Goal: Check status: Check status

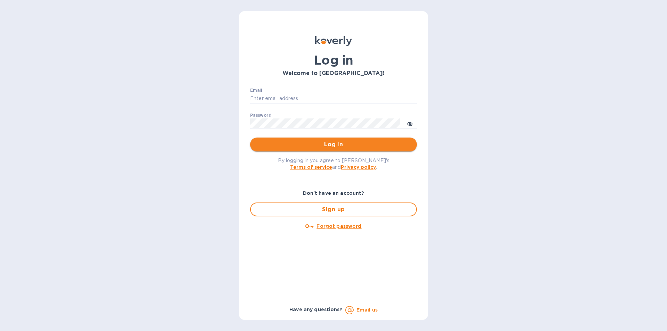
type input "[EMAIL_ADDRESS][DOMAIN_NAME]"
click at [358, 140] on button "Log in" at bounding box center [333, 144] width 167 height 14
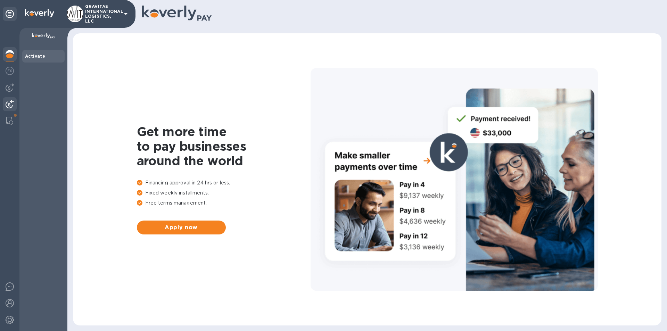
click at [6, 105] on img at bounding box center [10, 104] width 8 height 8
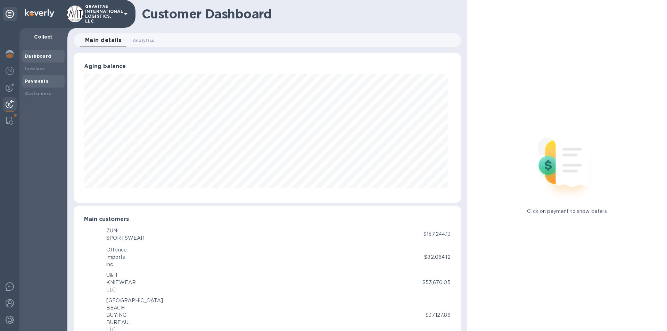
scroll to position [347033, 346799]
click at [48, 80] on div "Payments" at bounding box center [43, 81] width 37 height 7
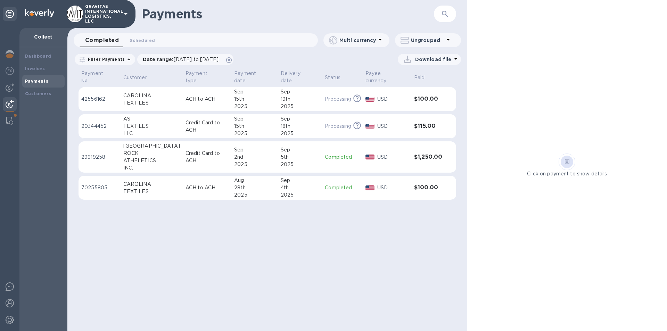
click at [185, 95] on p "ACH to ACH" at bounding box center [206, 98] width 43 height 7
